Goal: Task Accomplishment & Management: Complete application form

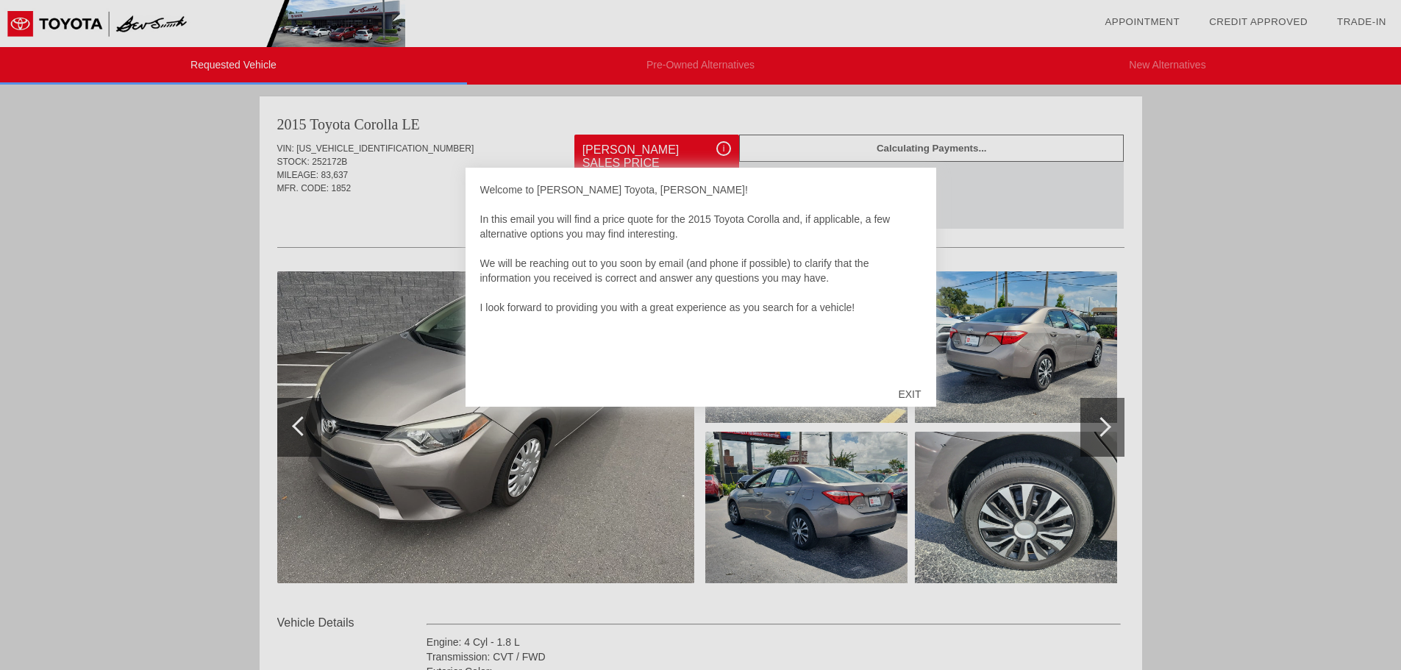
click at [906, 391] on div "EXIT" at bounding box center [909, 394] width 52 height 44
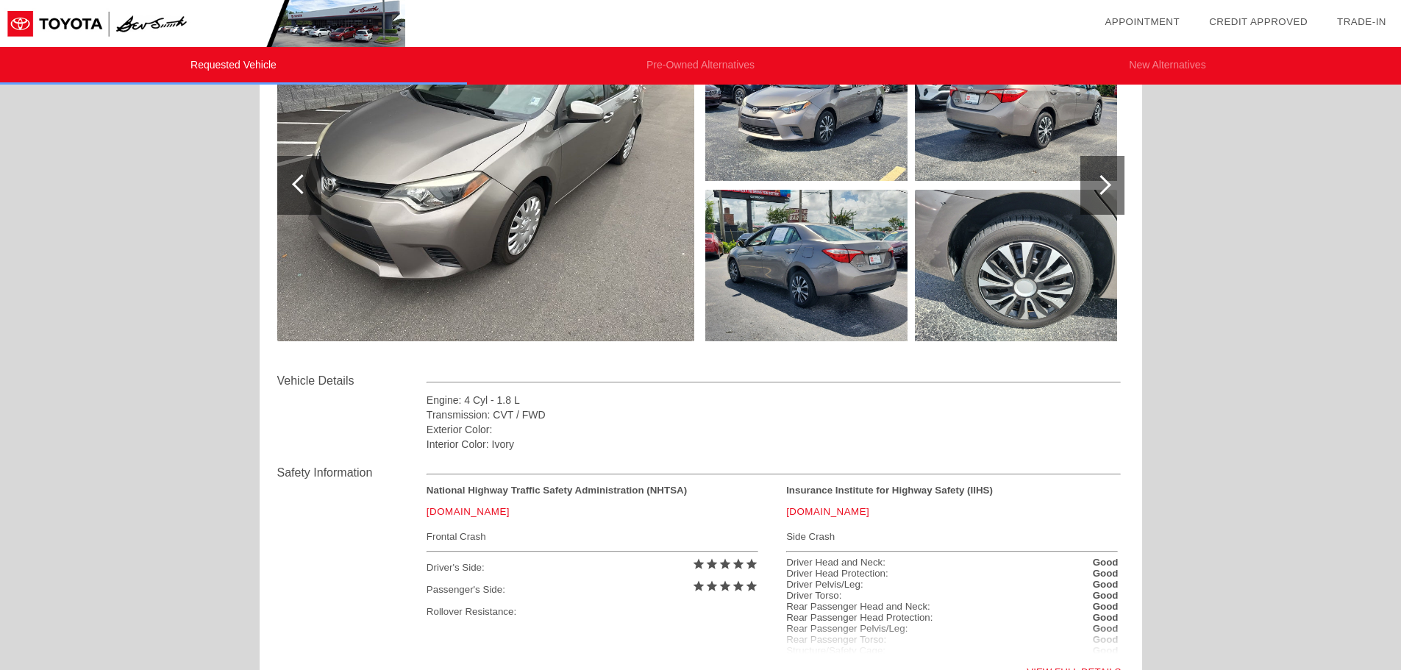
scroll to position [147, 0]
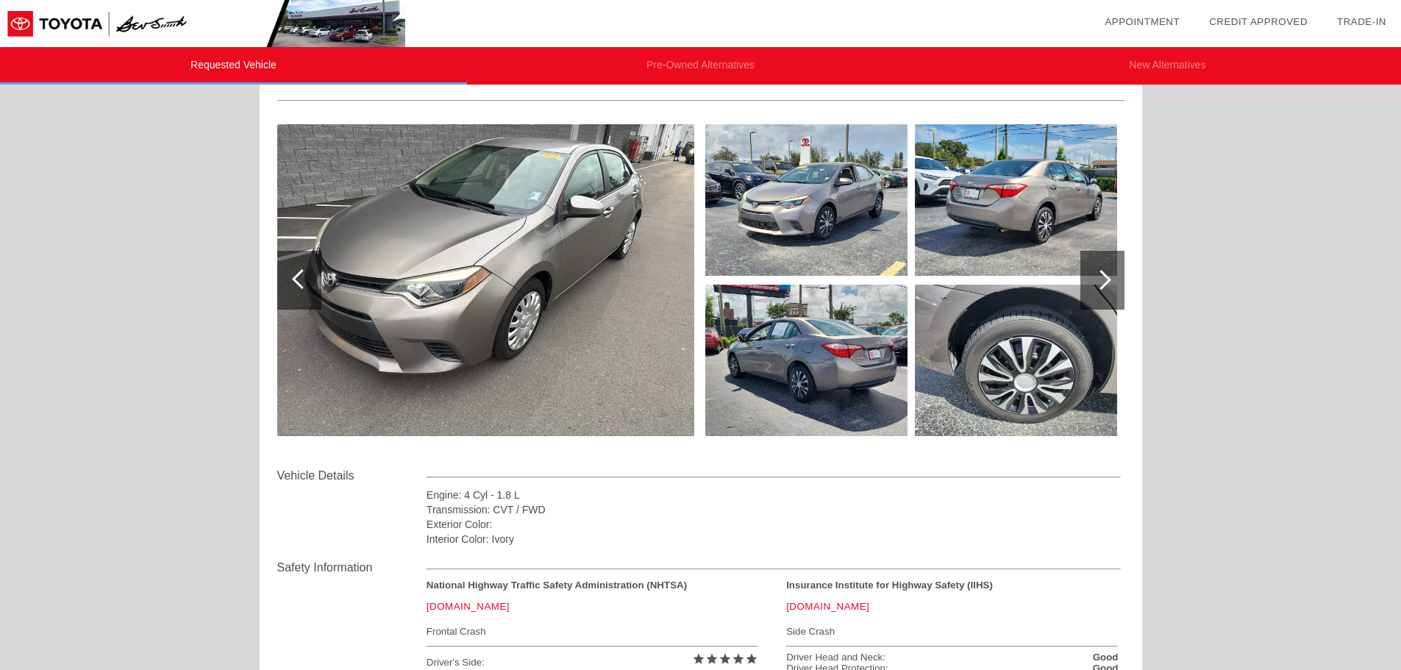
click at [1099, 290] on div at bounding box center [1102, 280] width 44 height 59
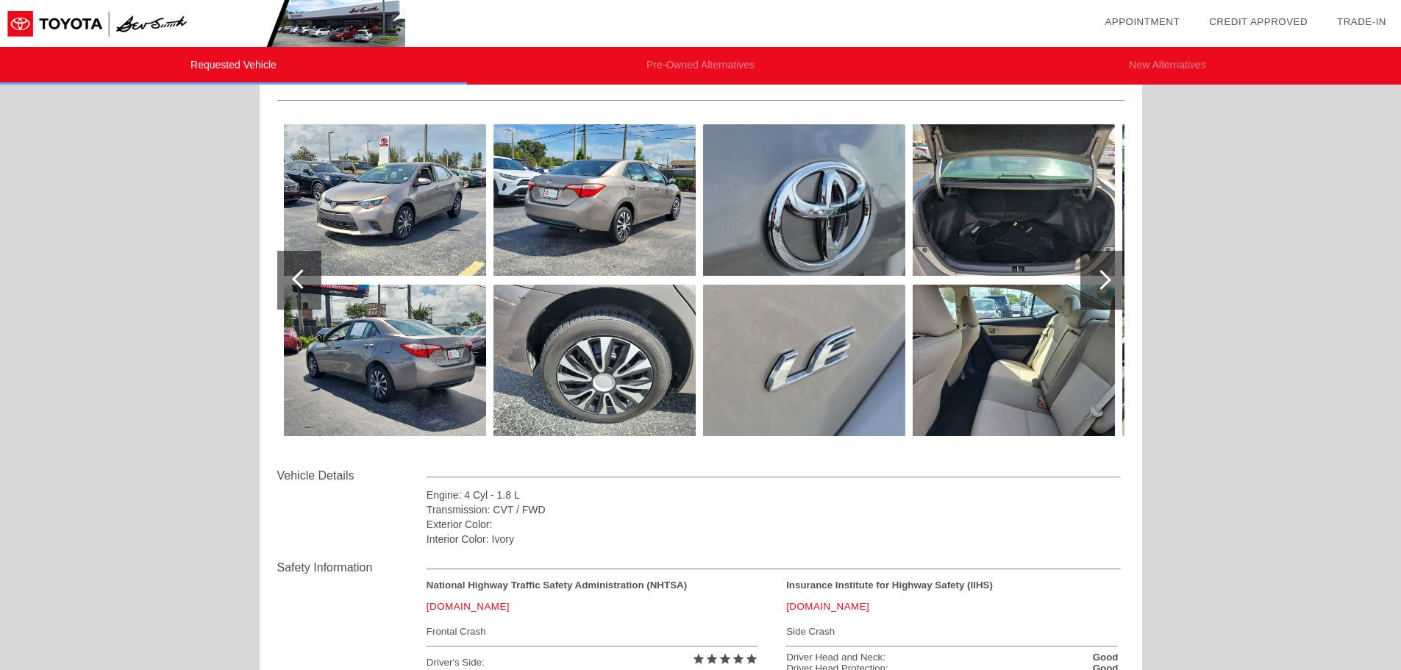
click at [1109, 282] on div at bounding box center [1102, 280] width 44 height 59
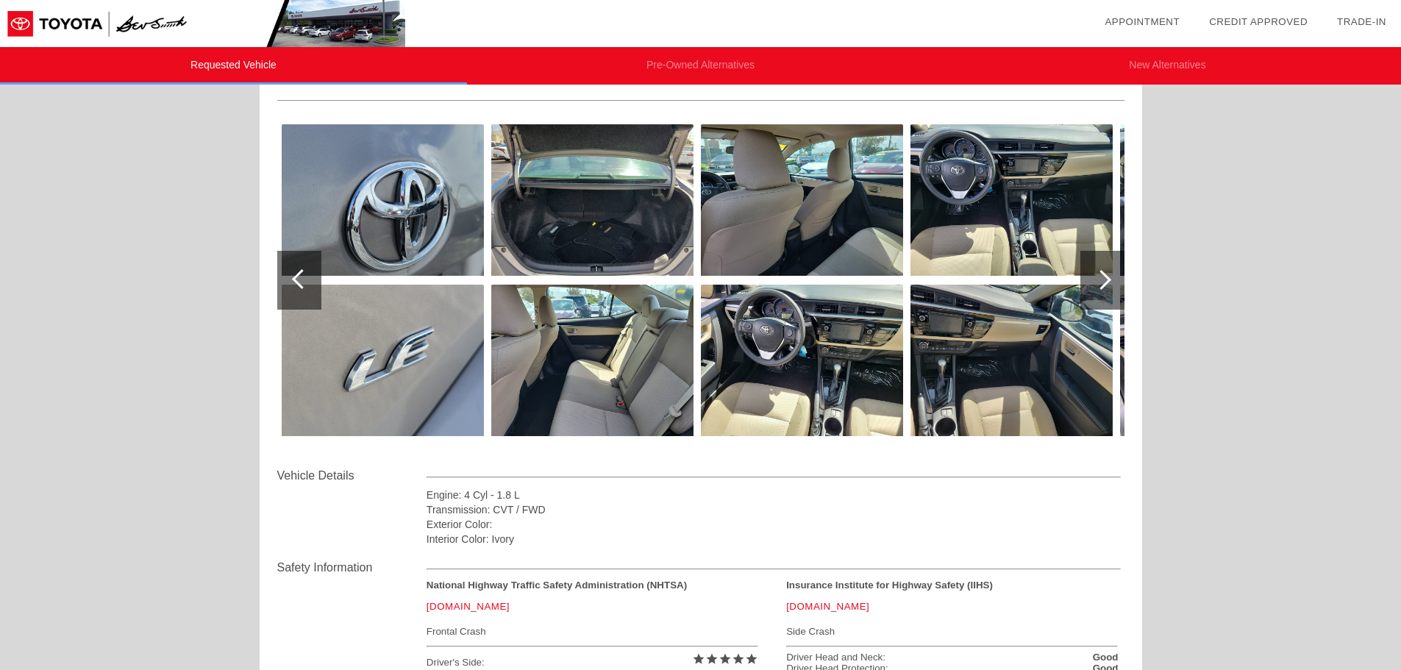
click at [1109, 282] on div at bounding box center [1102, 280] width 44 height 59
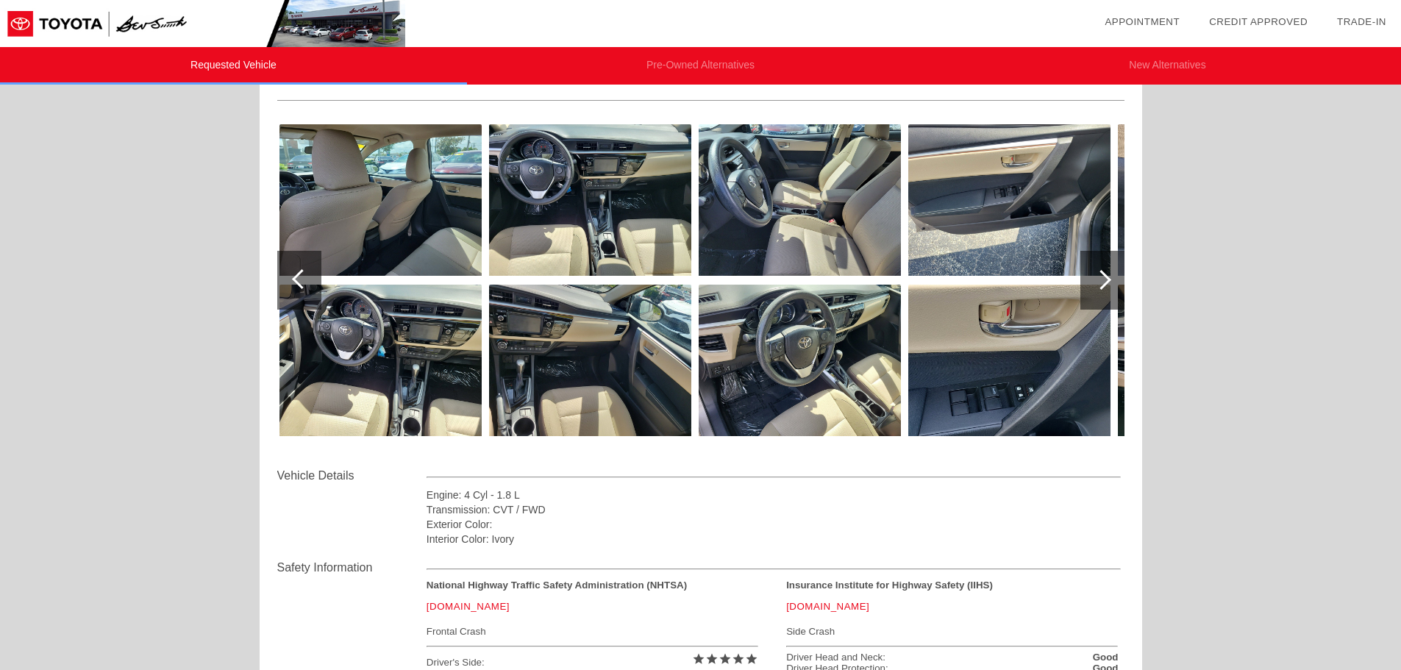
click at [1109, 282] on div at bounding box center [1102, 280] width 44 height 59
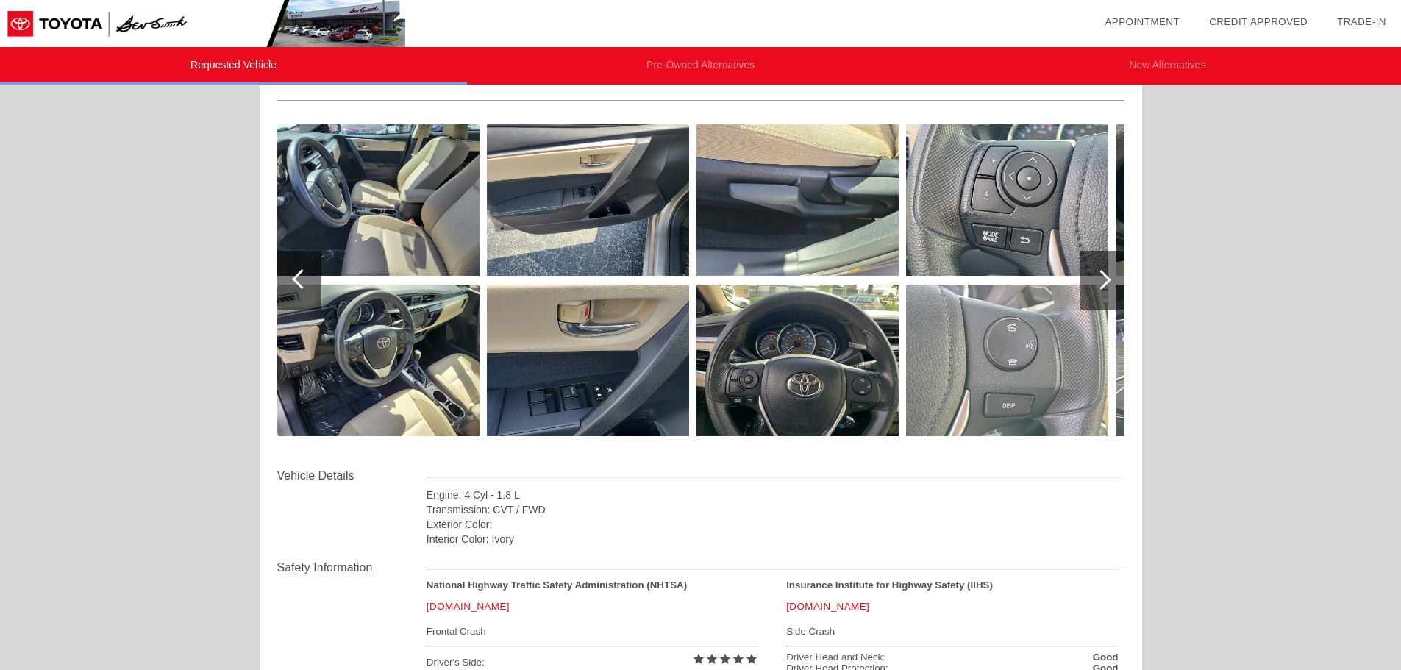
click at [1109, 282] on div at bounding box center [1102, 280] width 44 height 59
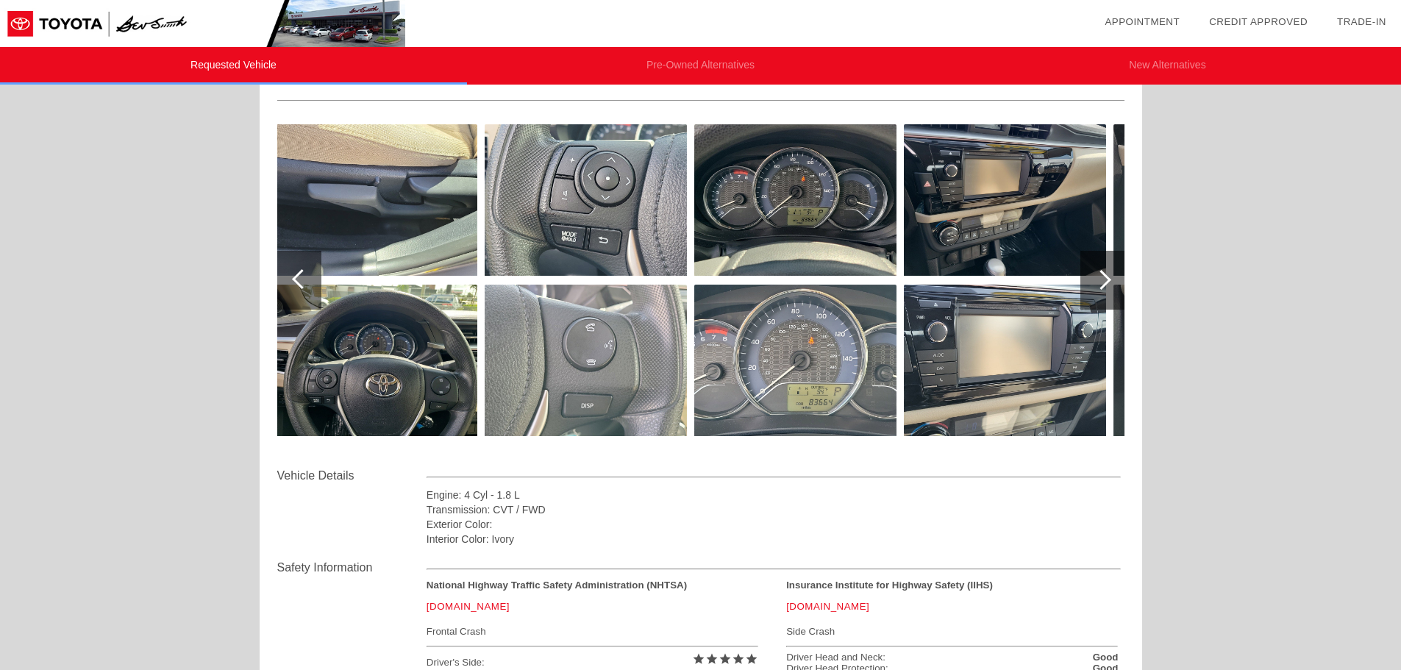
click at [1109, 282] on div at bounding box center [1102, 280] width 44 height 59
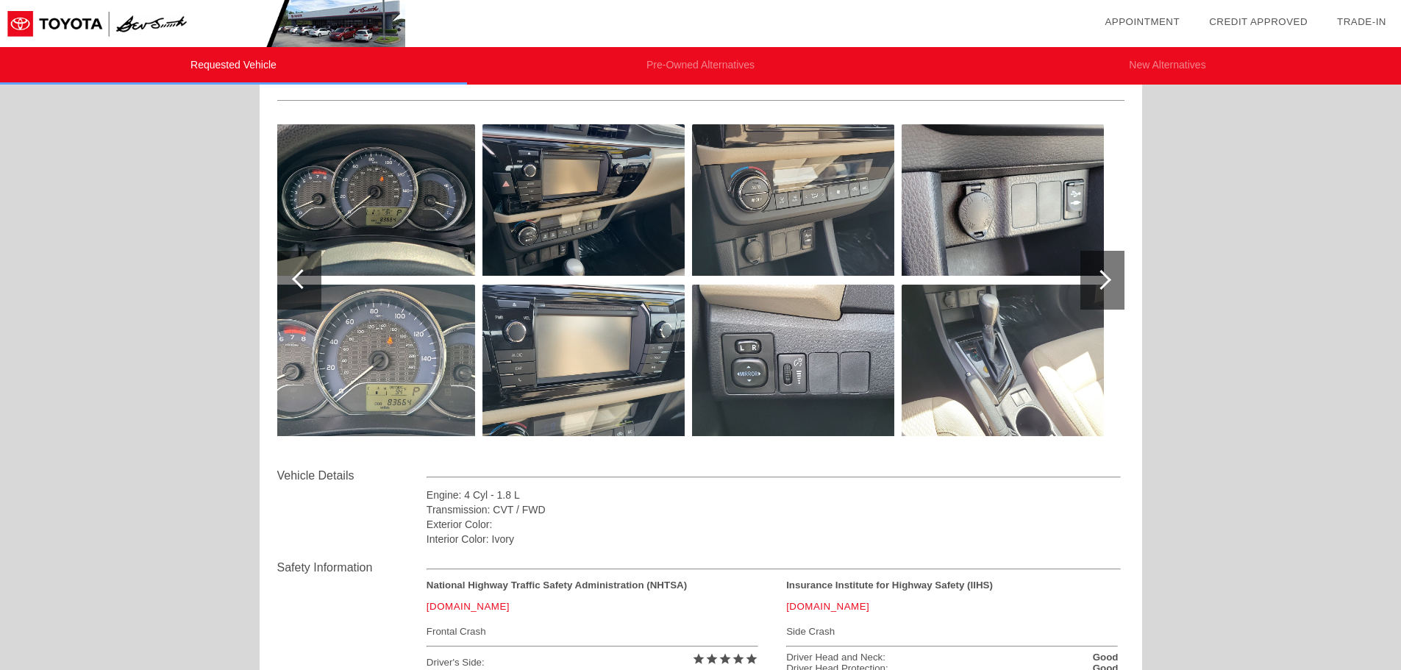
click at [1109, 282] on div at bounding box center [1102, 280] width 44 height 59
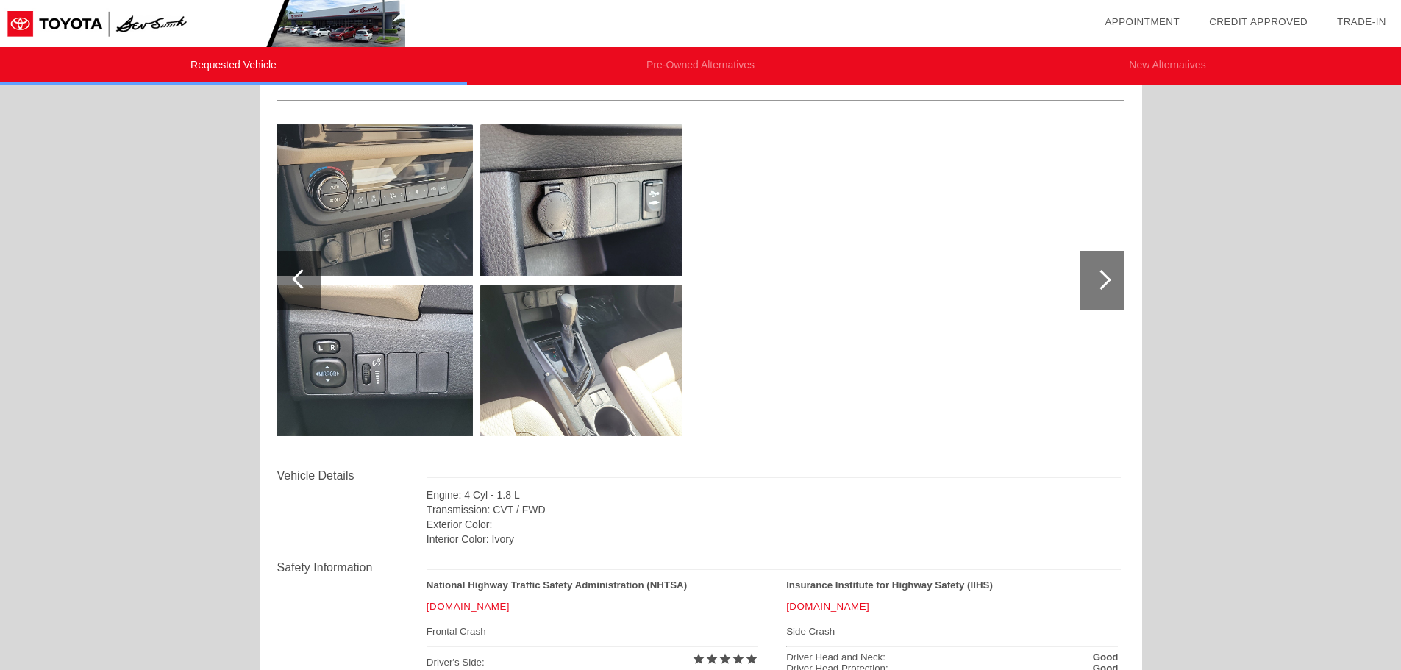
click at [1109, 282] on div at bounding box center [1102, 280] width 44 height 59
click at [303, 277] on div at bounding box center [302, 279] width 20 height 20
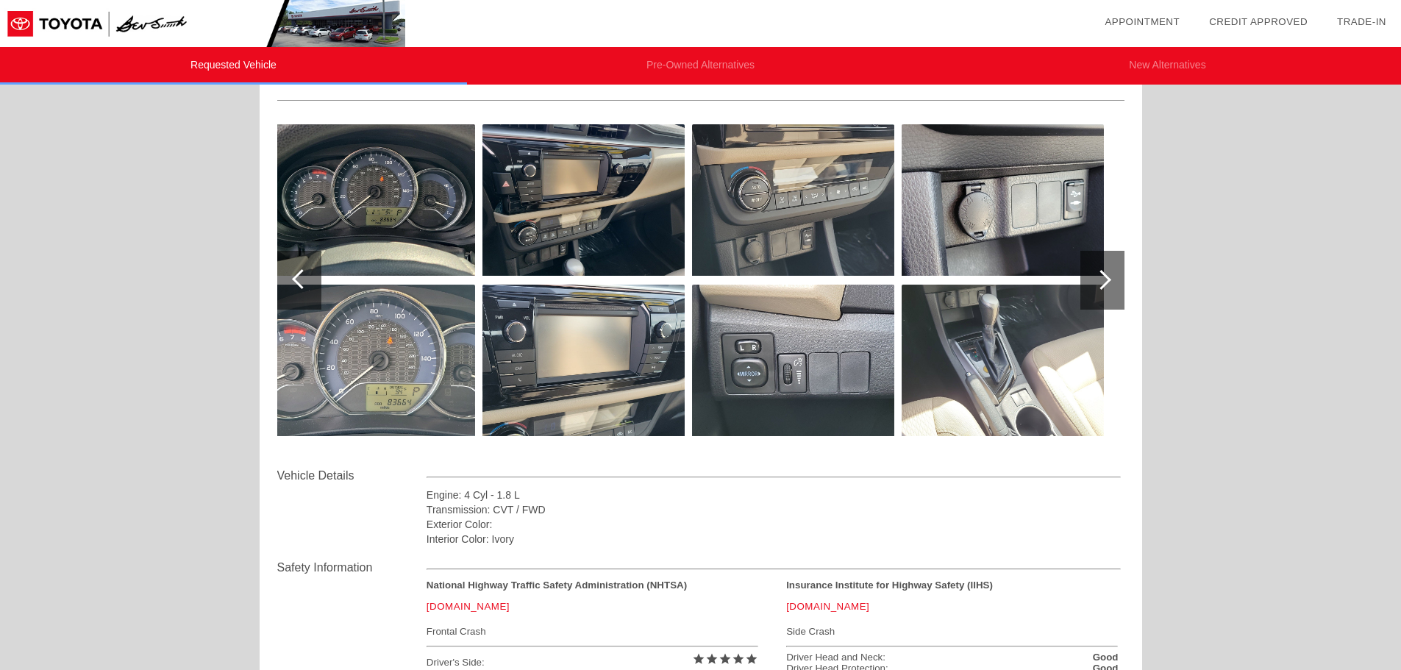
click at [303, 277] on div at bounding box center [302, 279] width 20 height 20
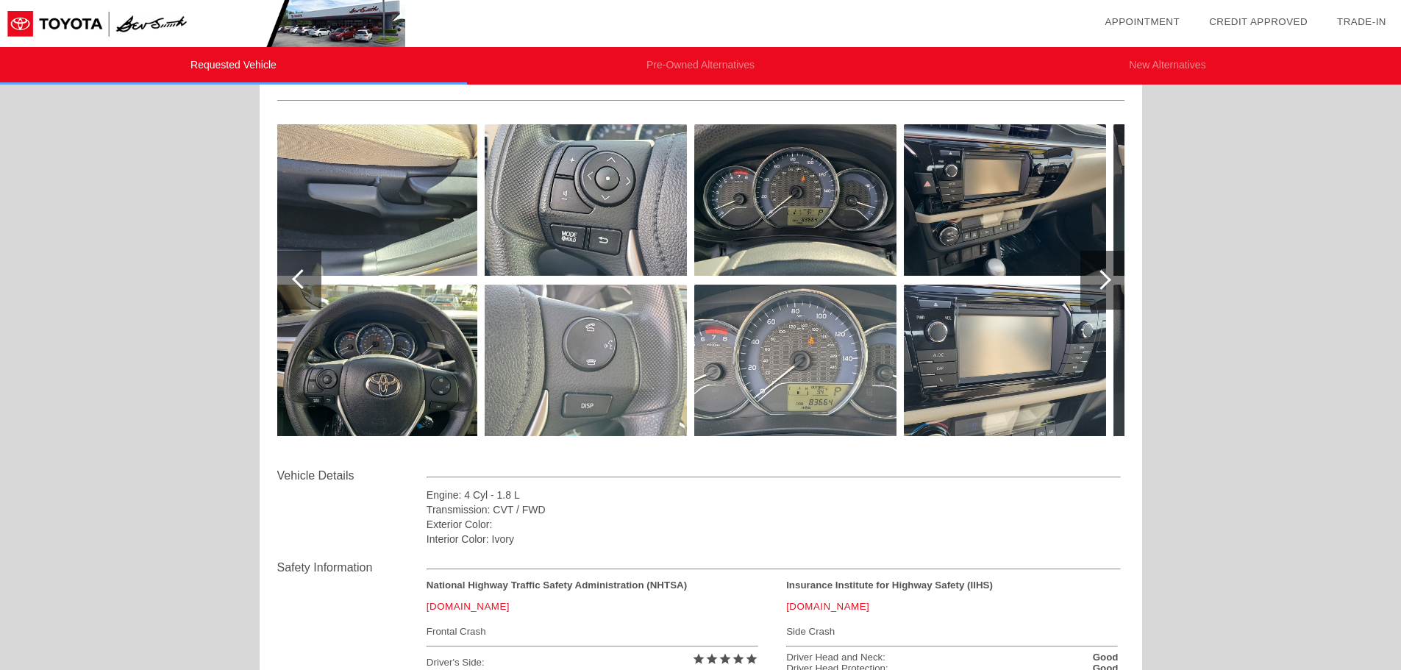
click at [303, 277] on div at bounding box center [302, 279] width 20 height 20
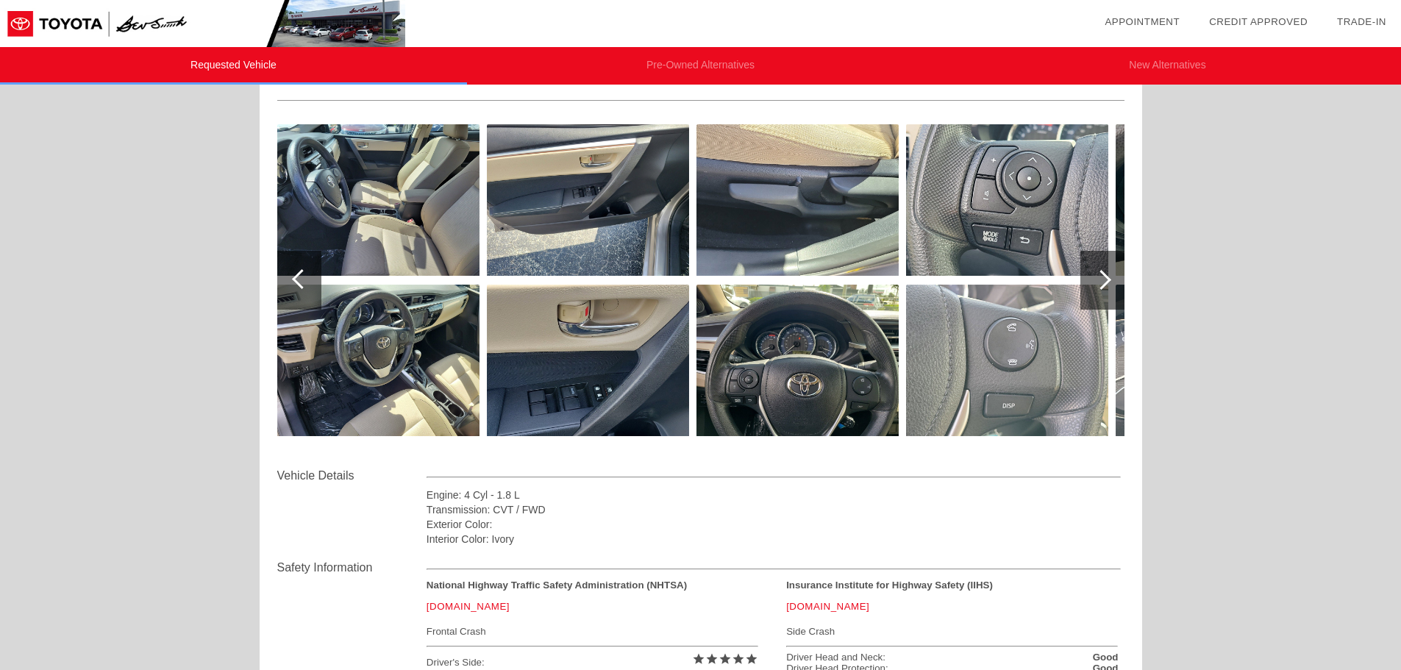
click at [303, 277] on div at bounding box center [302, 279] width 20 height 20
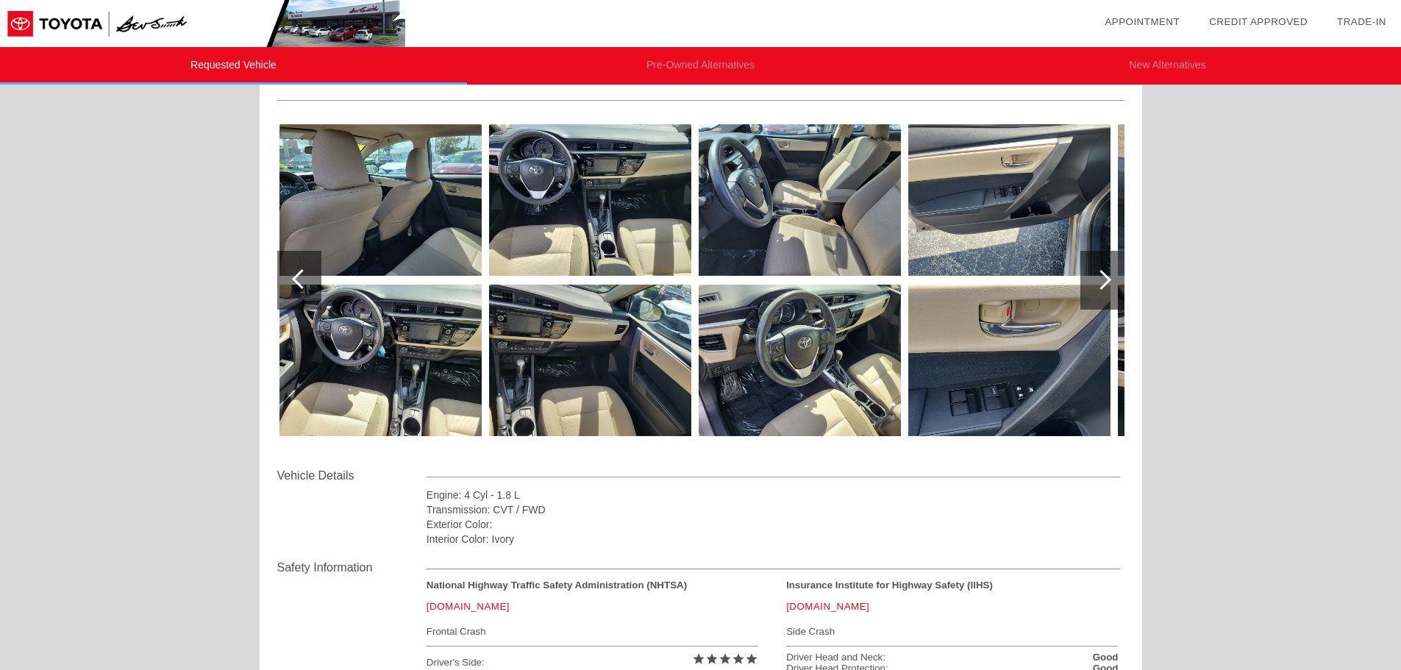
click at [303, 277] on div at bounding box center [302, 279] width 20 height 20
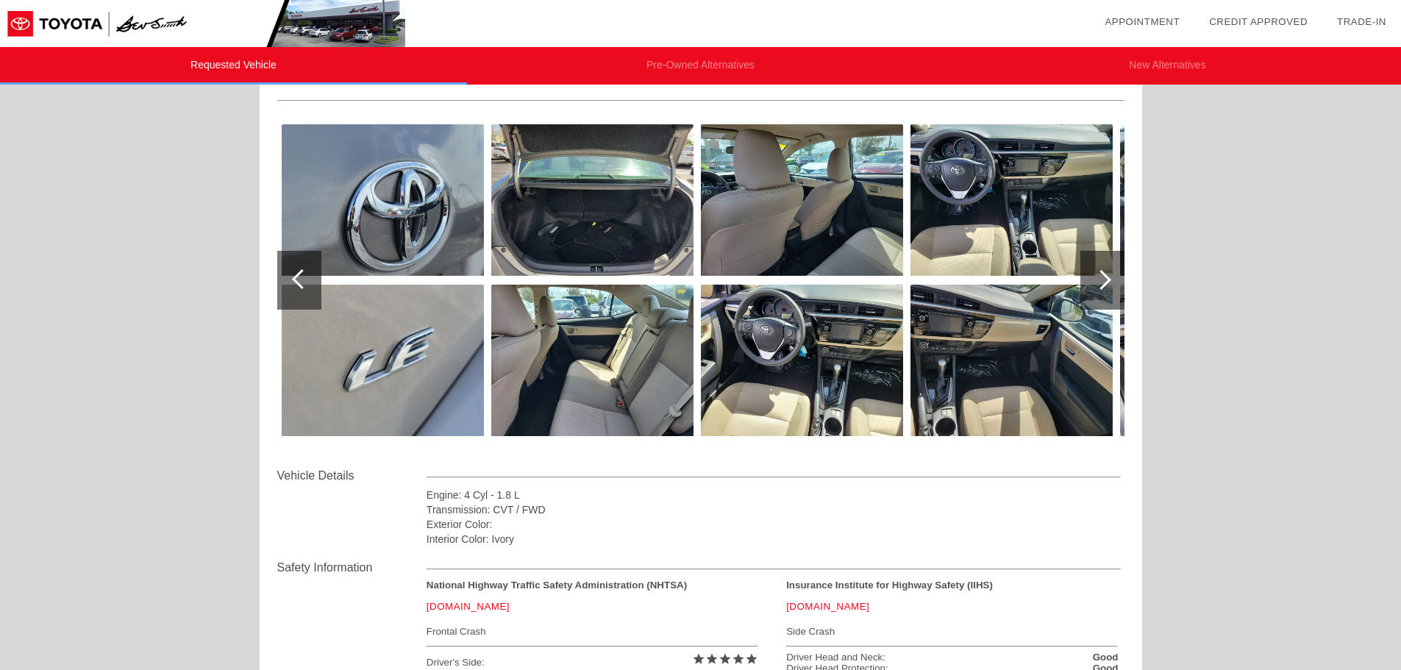
click at [303, 277] on div at bounding box center [302, 279] width 20 height 20
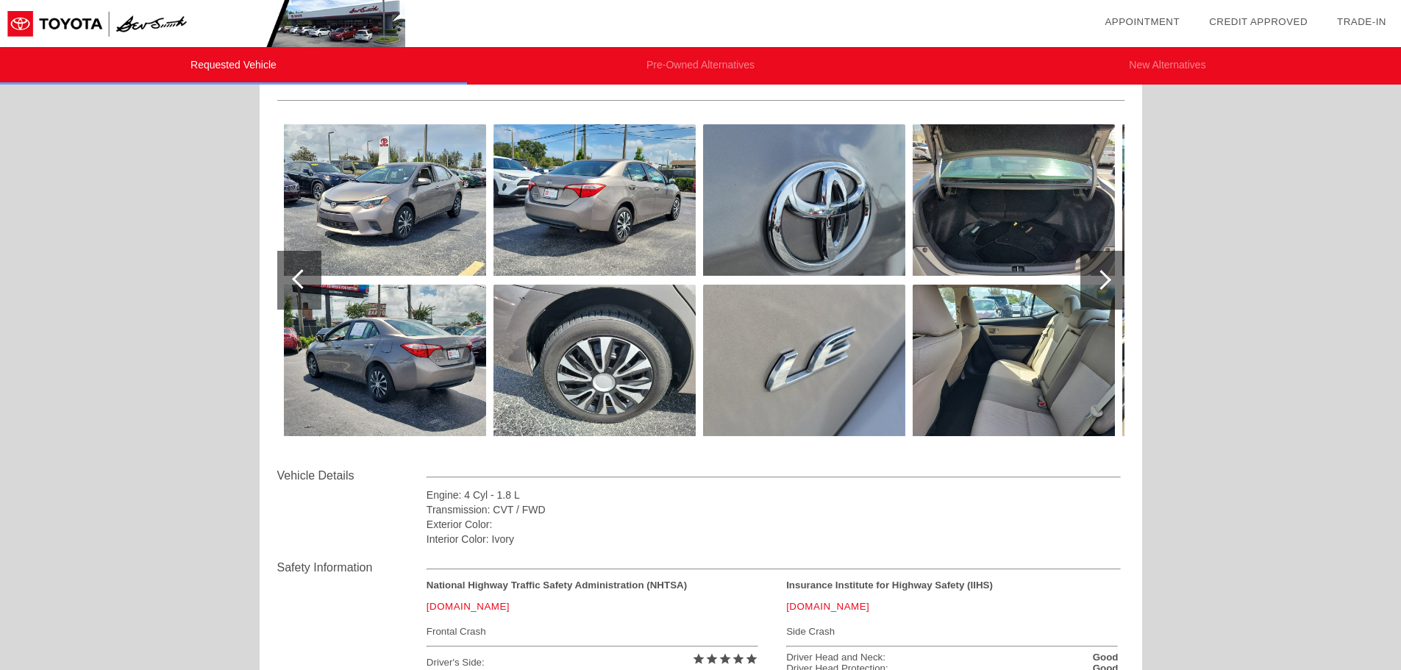
click at [303, 277] on div at bounding box center [302, 279] width 20 height 20
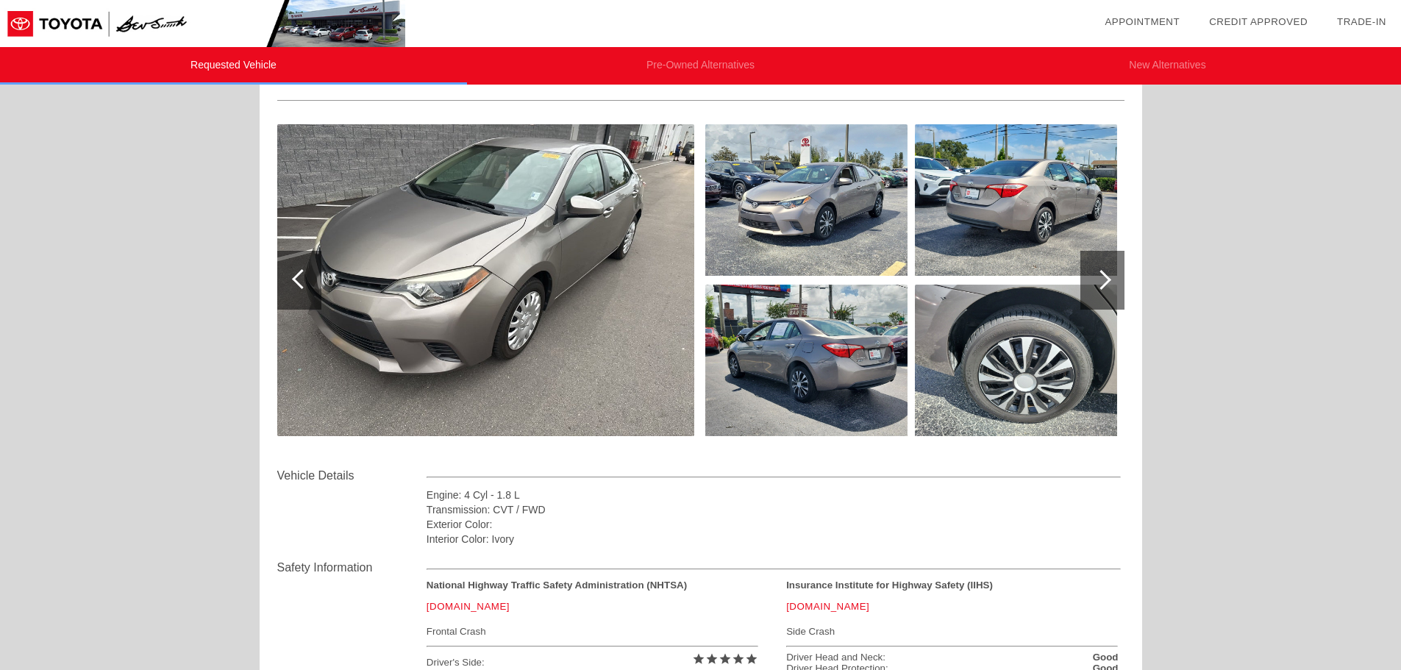
click at [303, 277] on div at bounding box center [302, 279] width 20 height 20
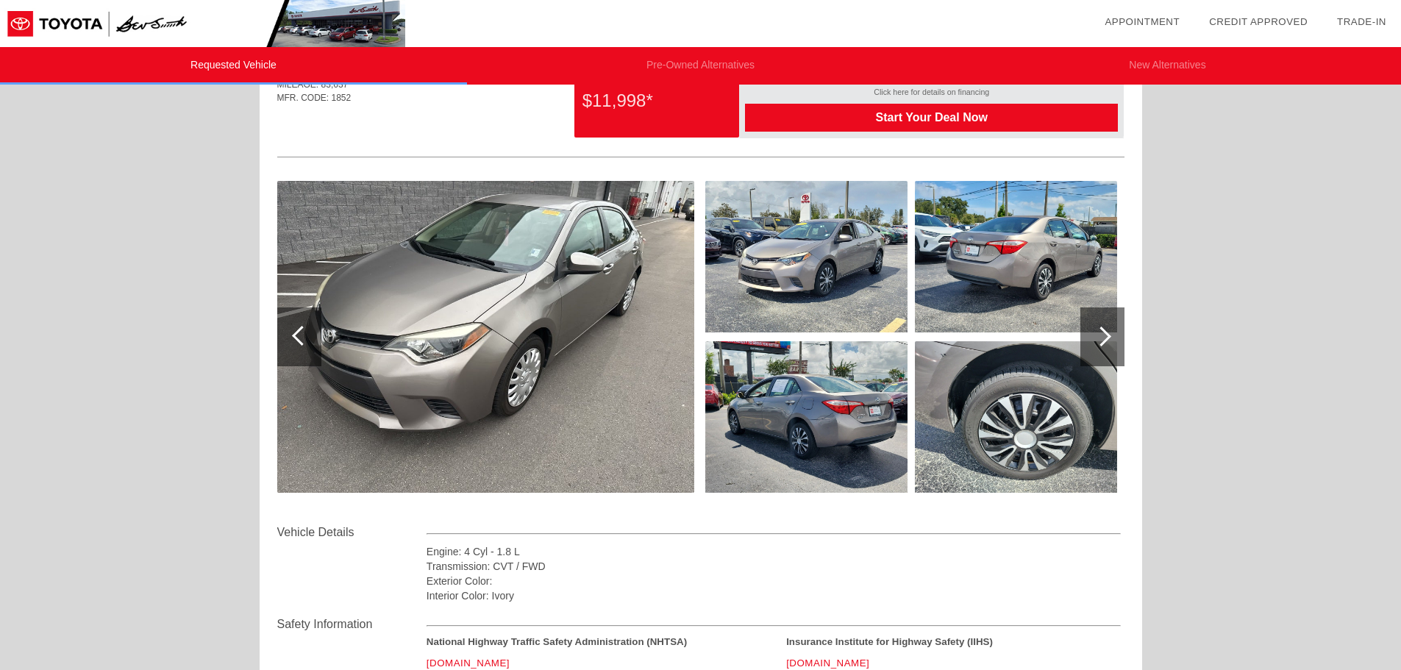
scroll to position [0, 0]
